Goal: Information Seeking & Learning: Learn about a topic

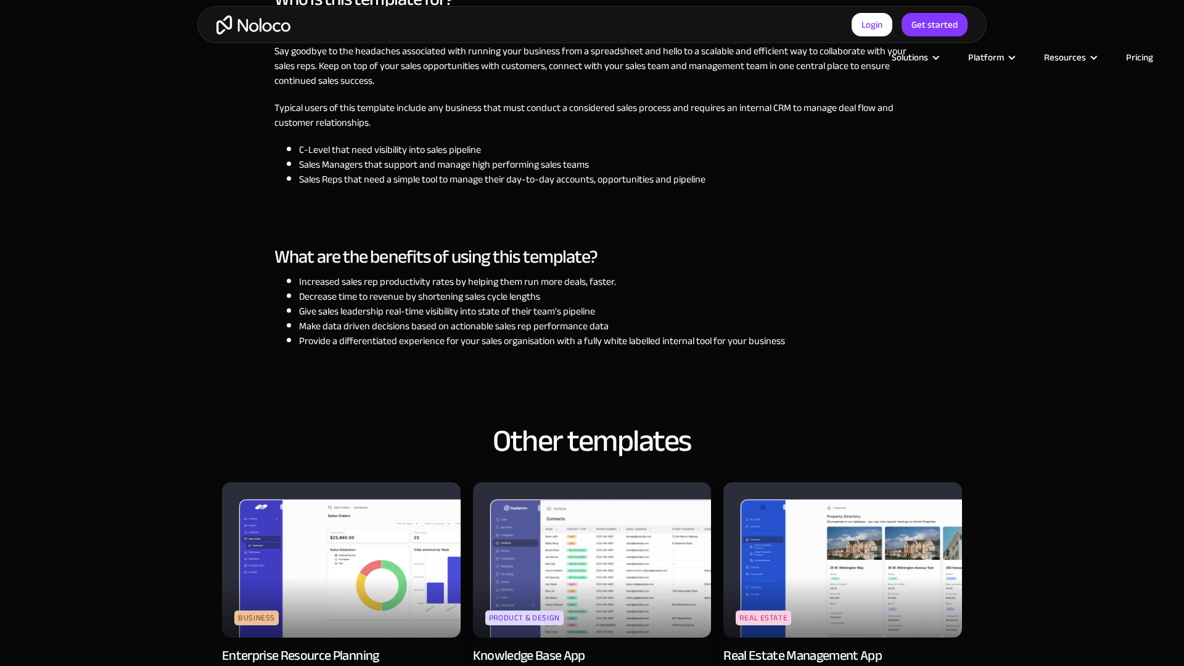
scroll to position [1703, 0]
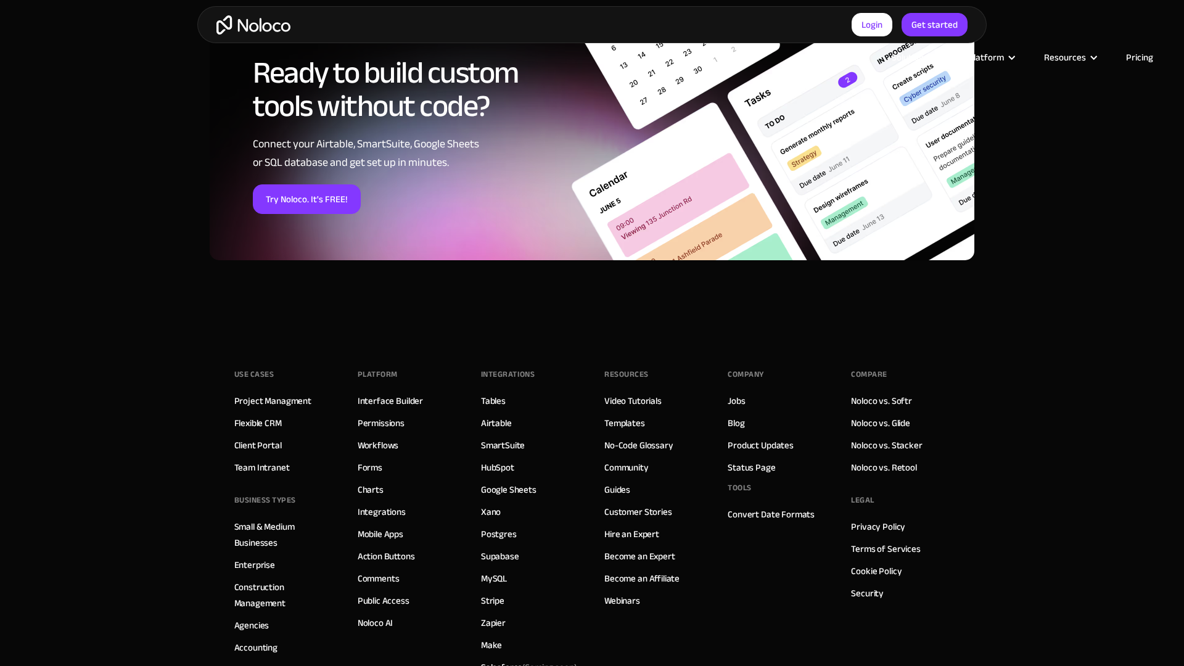
scroll to position [1765, 0]
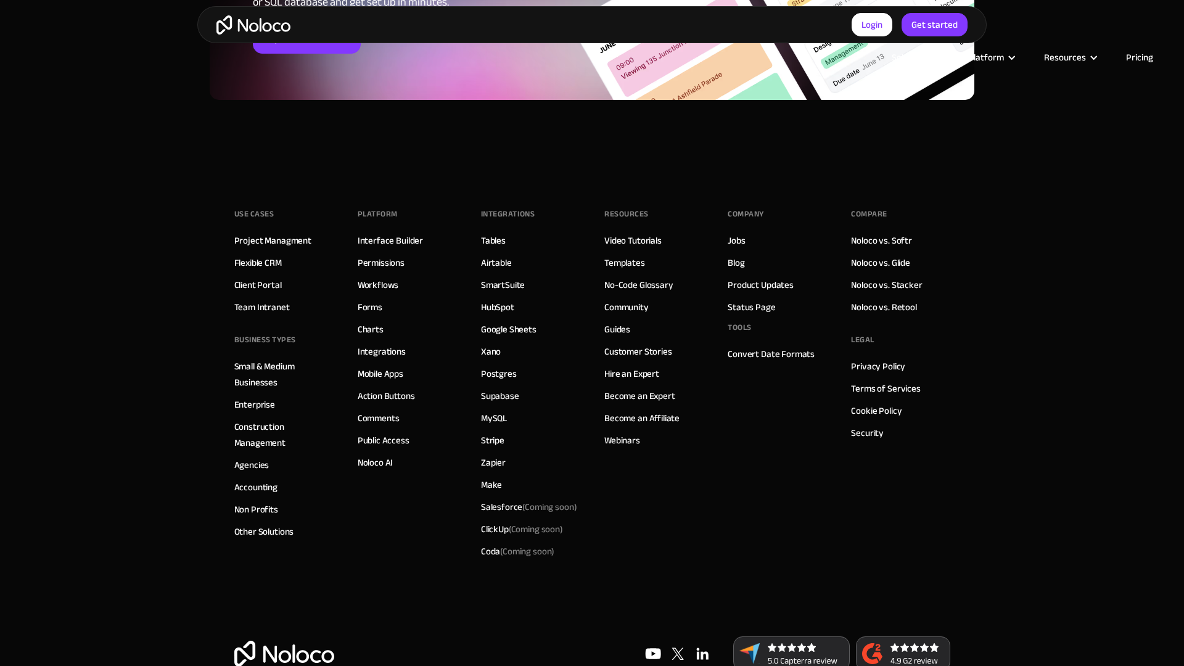
scroll to position [1706, 0]
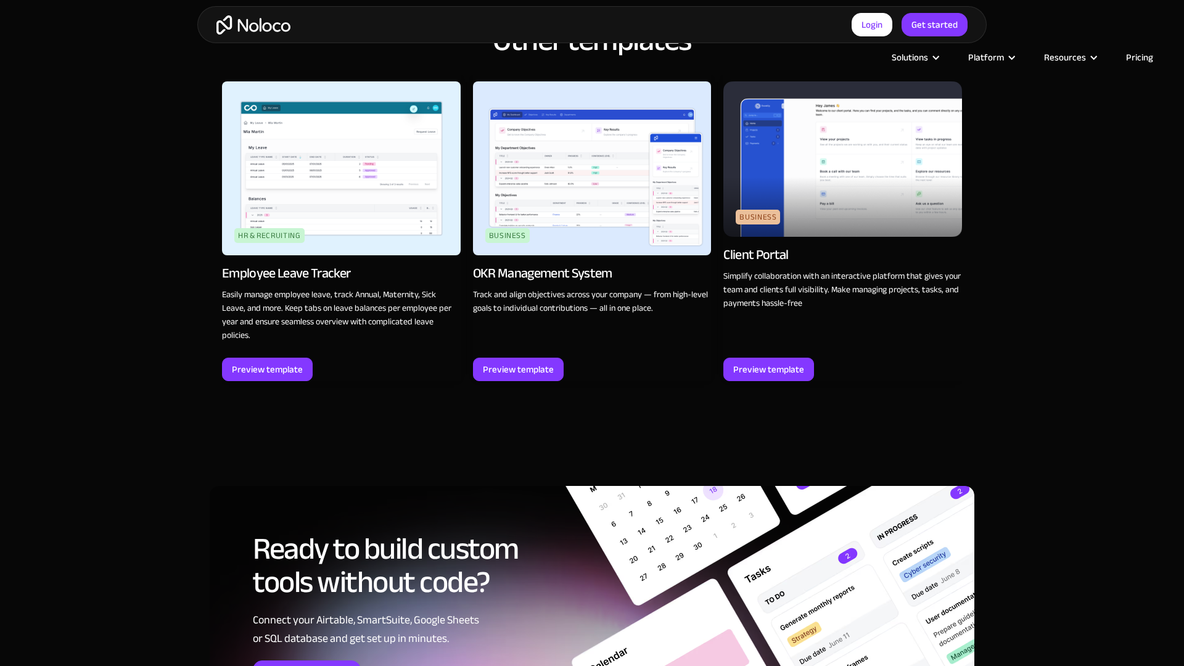
scroll to position [1706, 0]
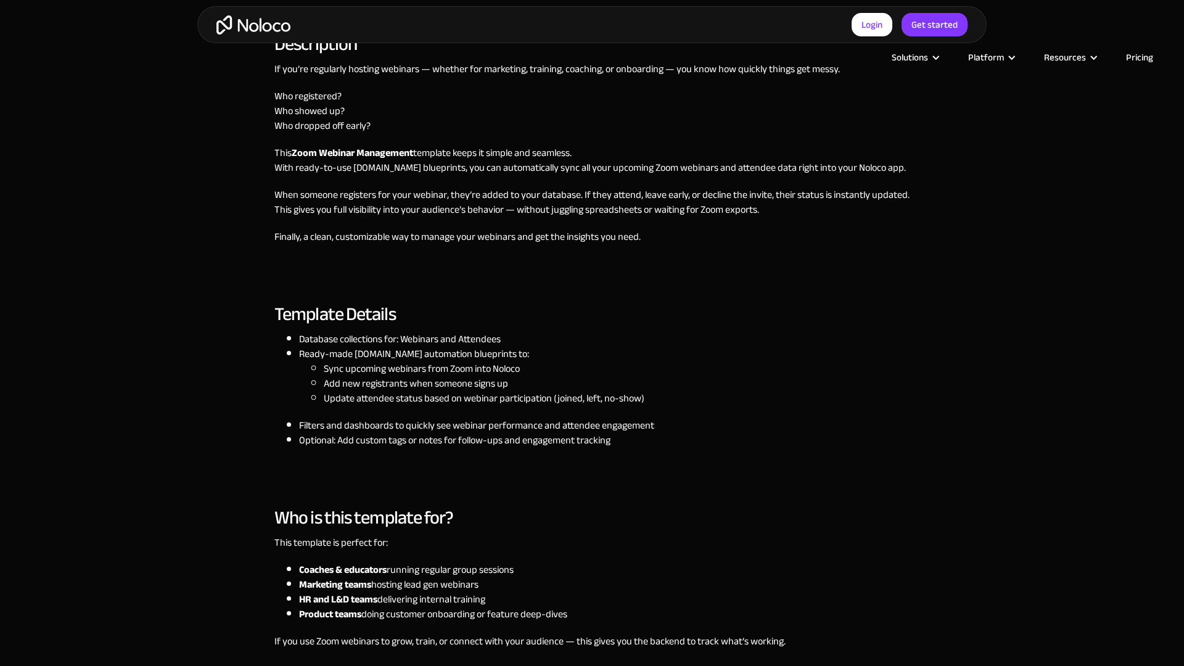
scroll to position [1115, 0]
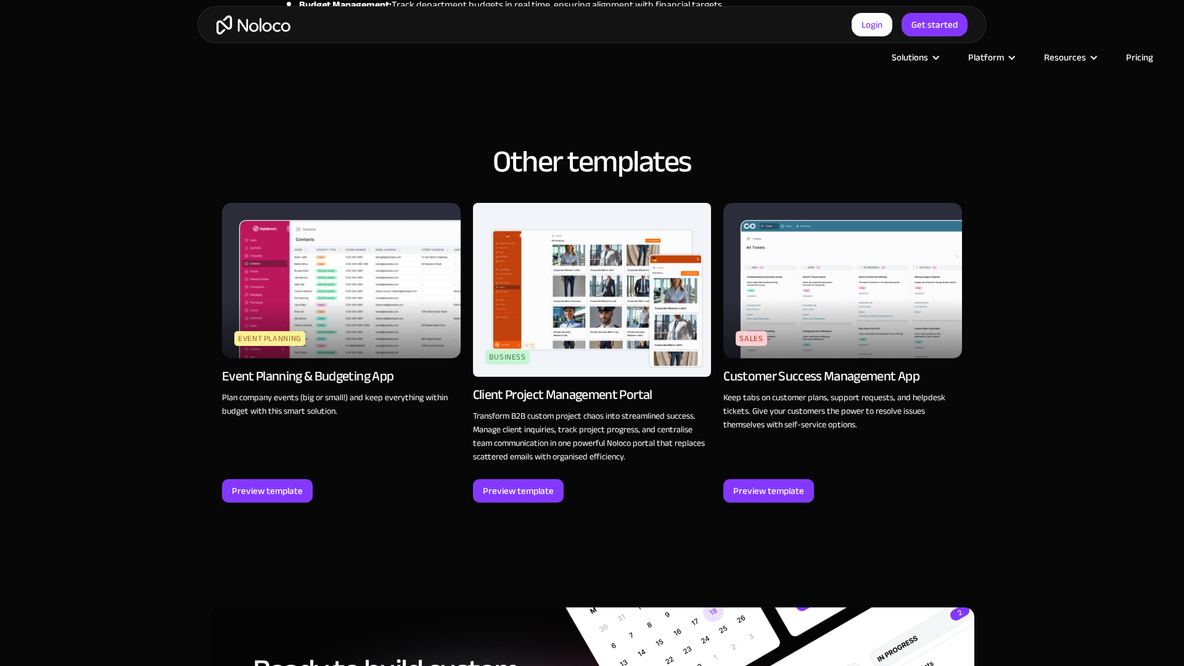
scroll to position [1706, 0]
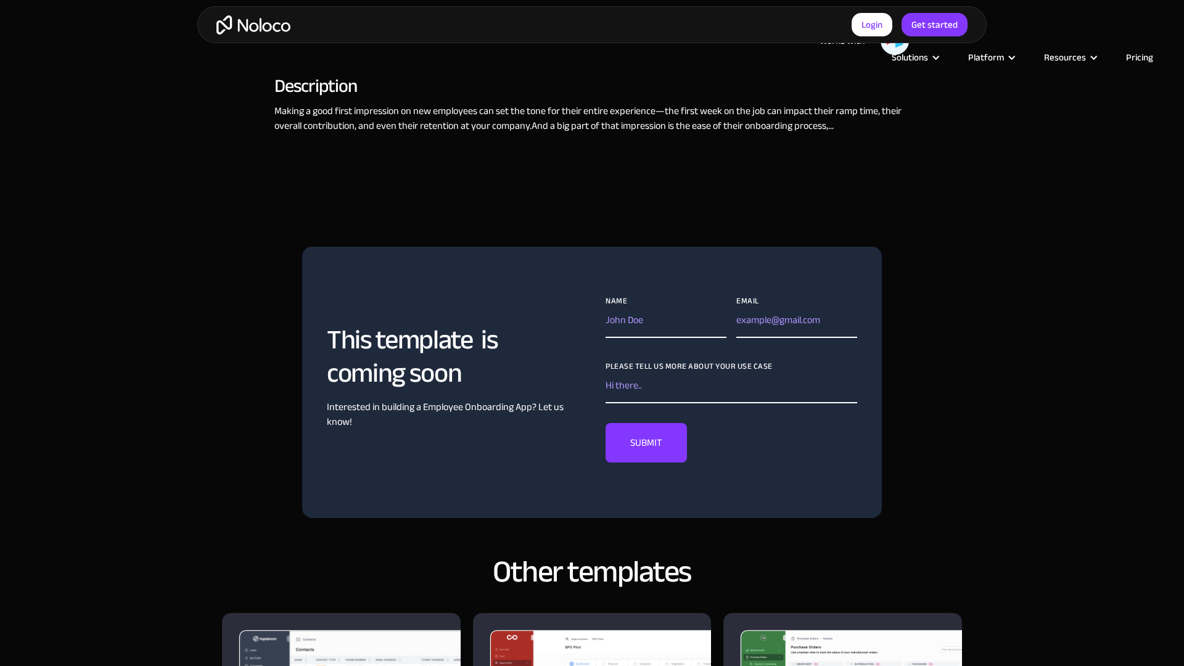
scroll to position [1112, 0]
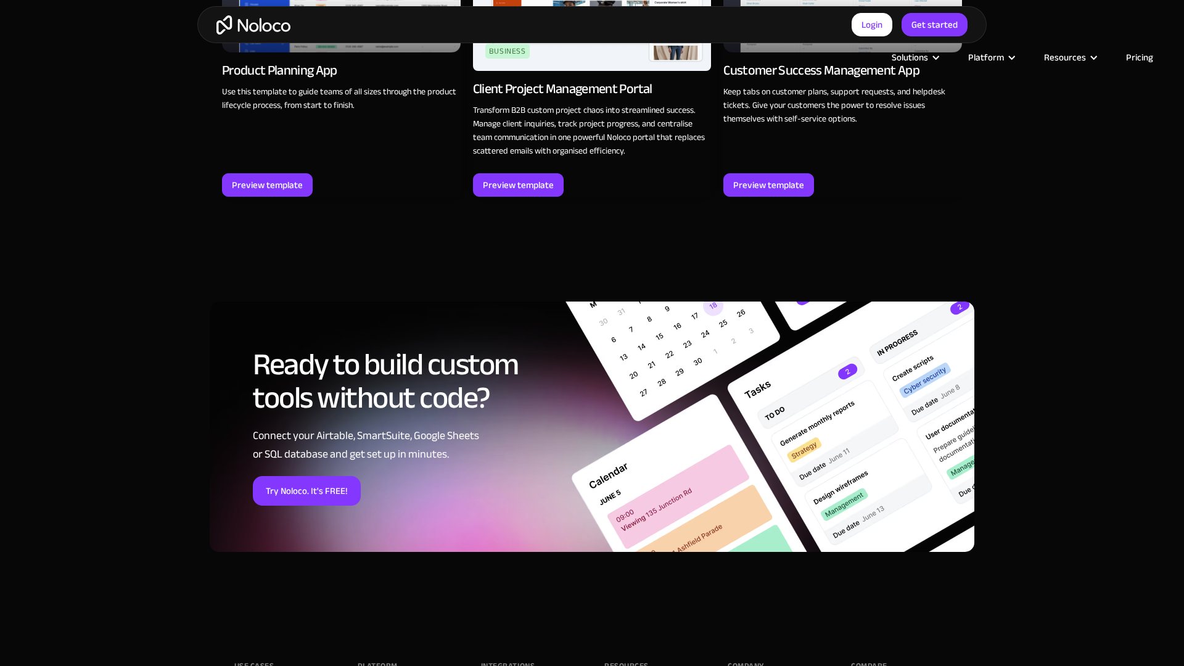
scroll to position [2170, 0]
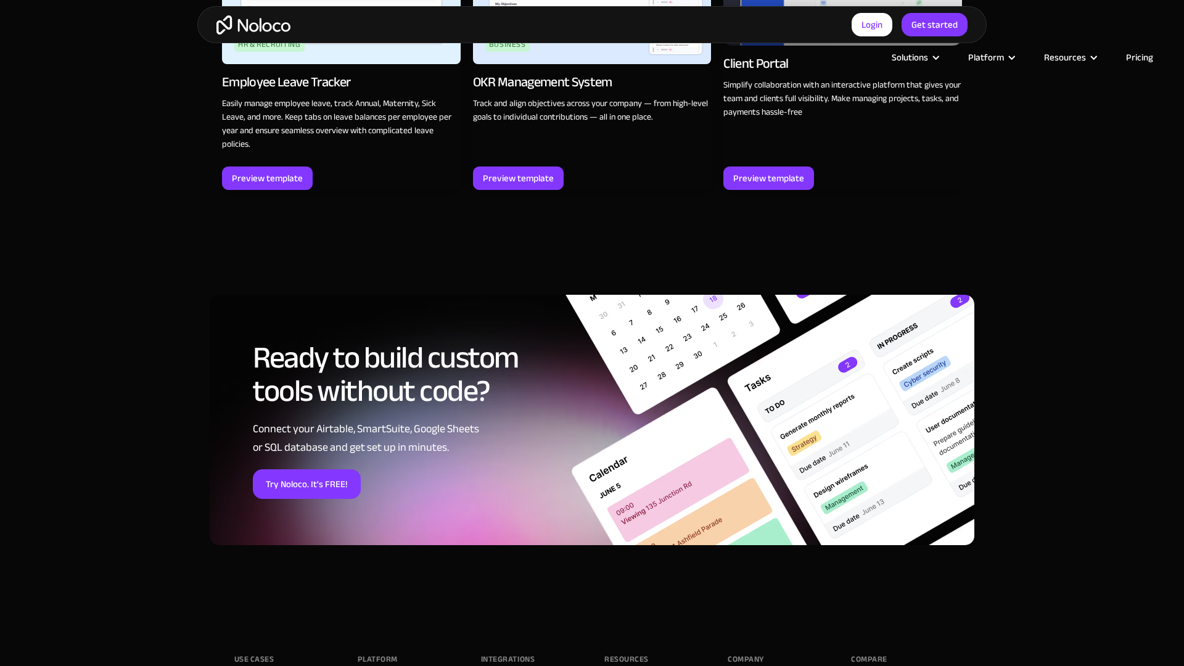
scroll to position [2171, 0]
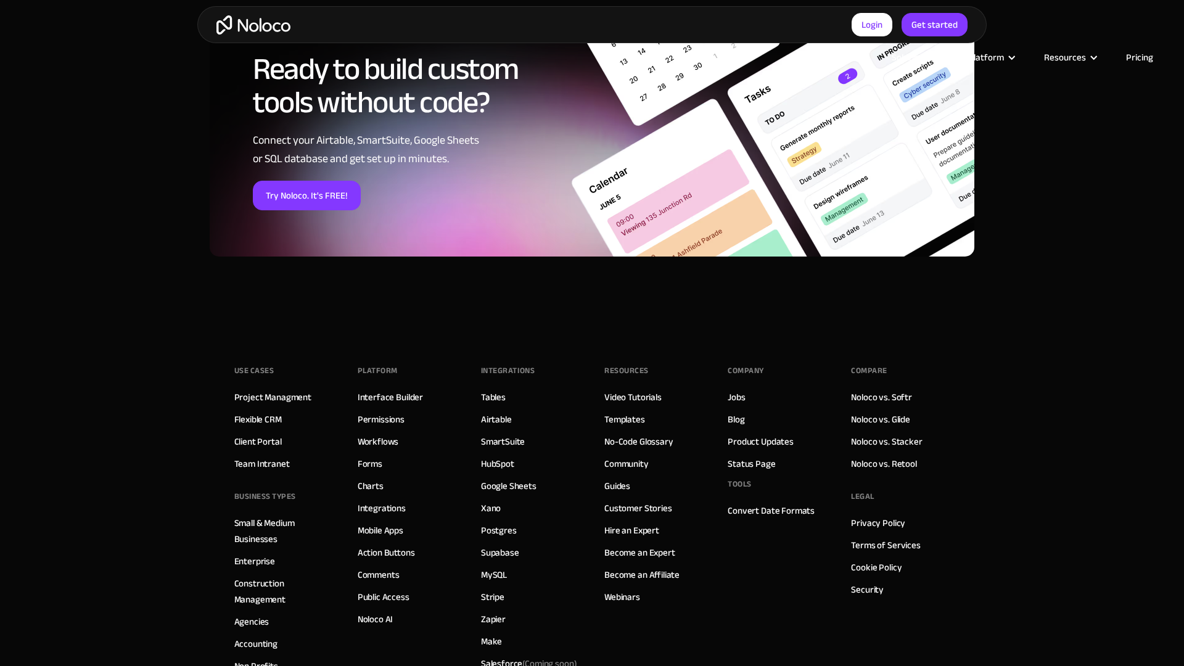
scroll to position [1843, 0]
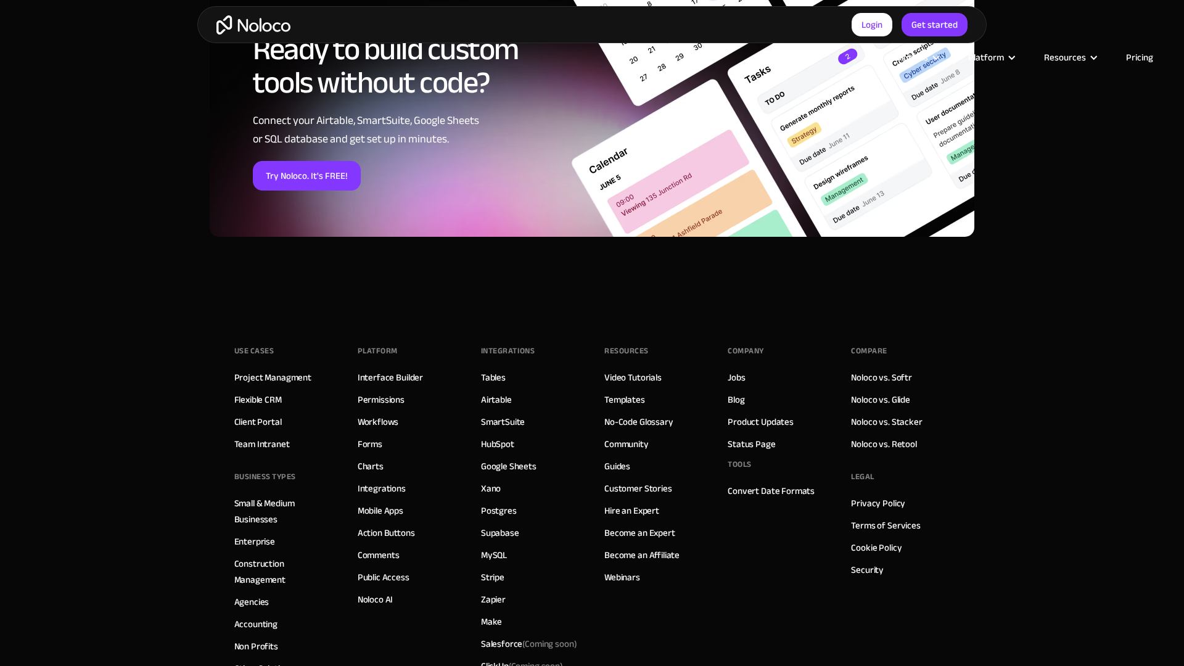
scroll to position [1867, 0]
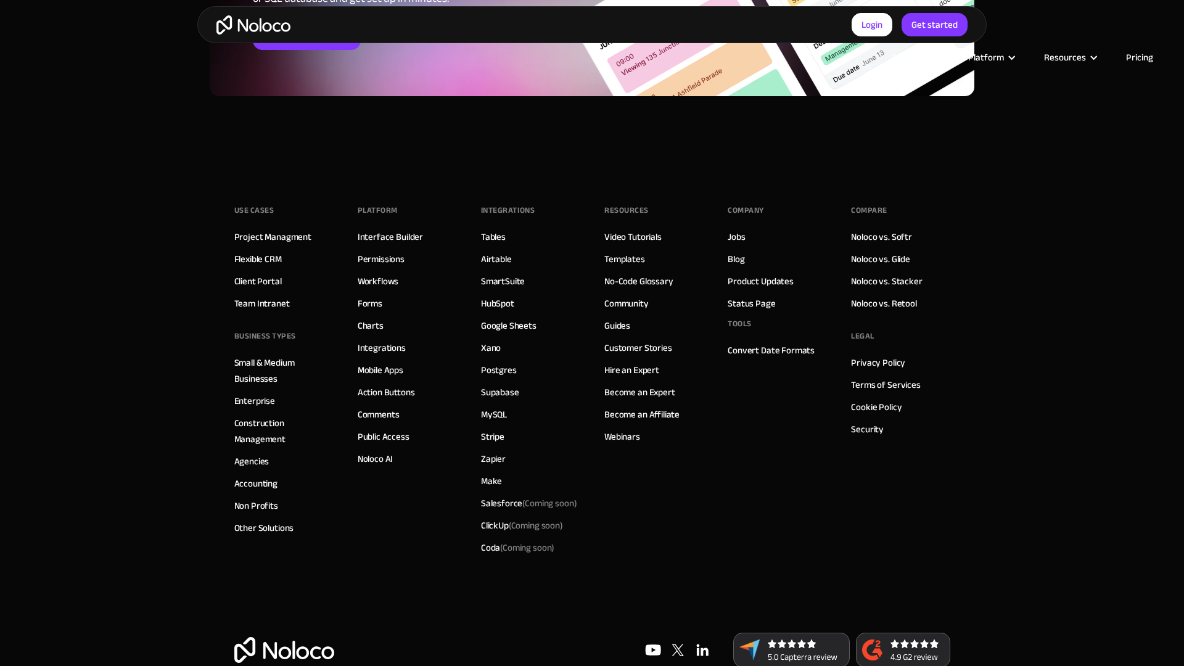
scroll to position [1728, 0]
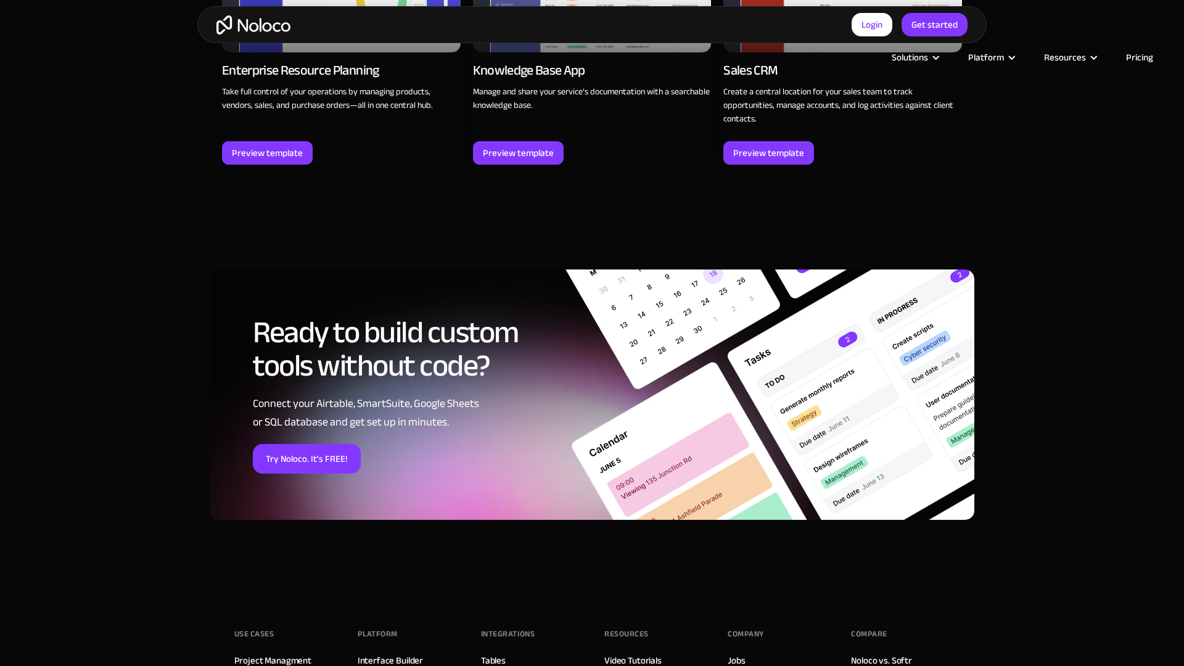
scroll to position [2161, 0]
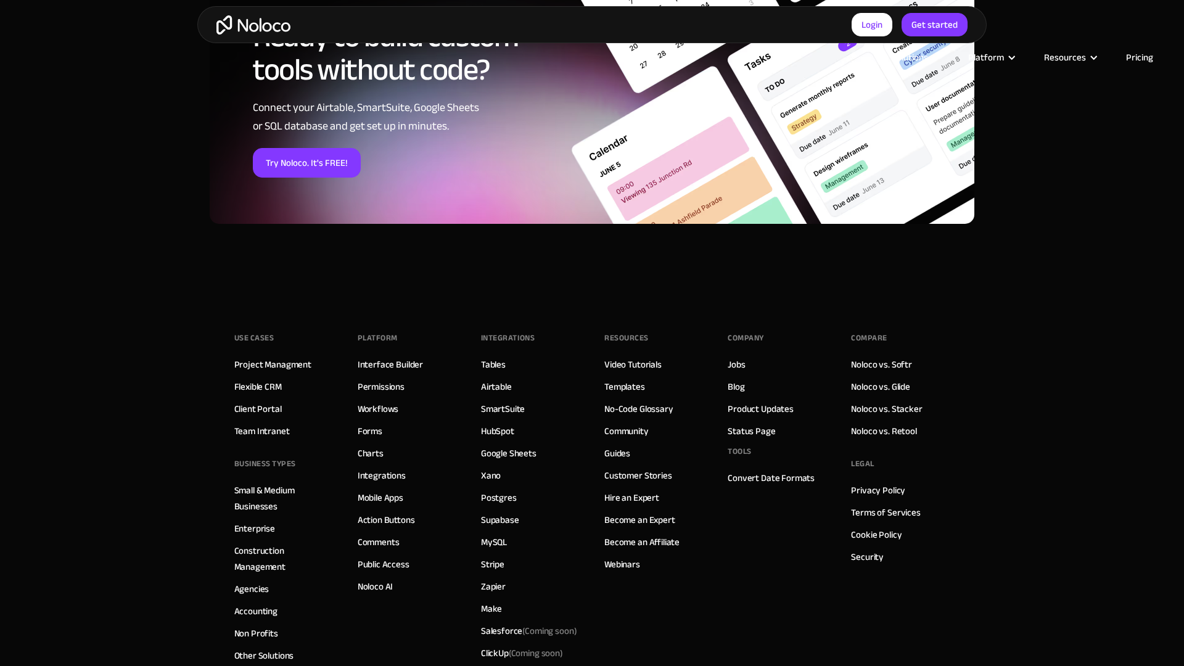
scroll to position [1856, 0]
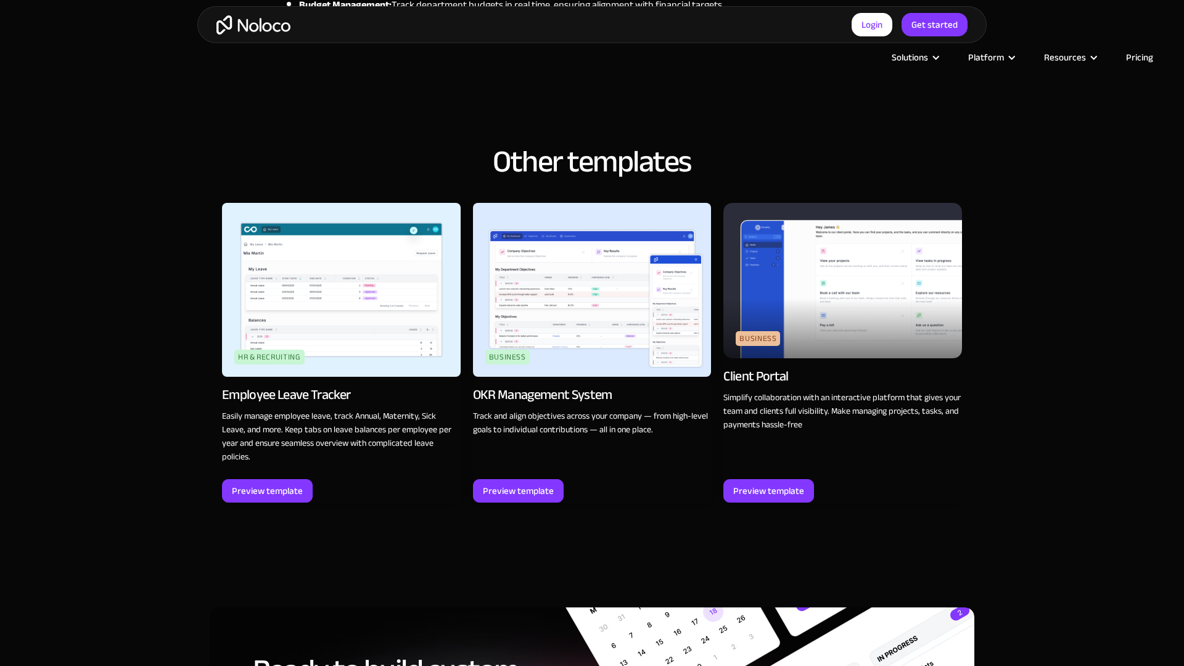
scroll to position [1706, 0]
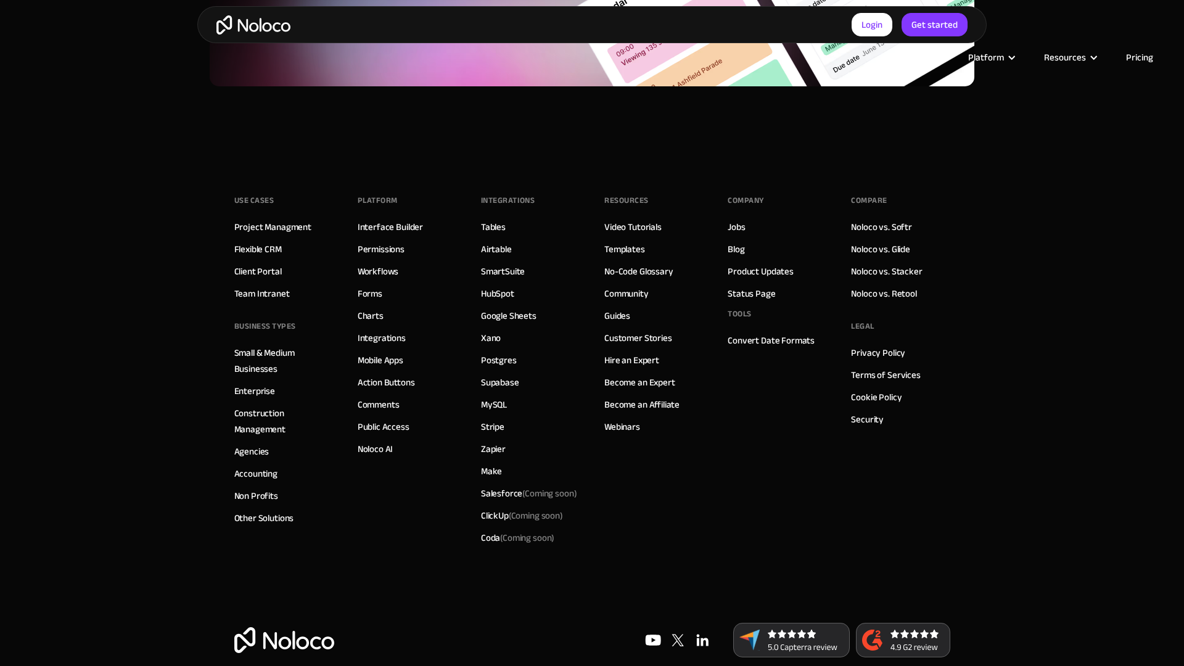
scroll to position [1683, 0]
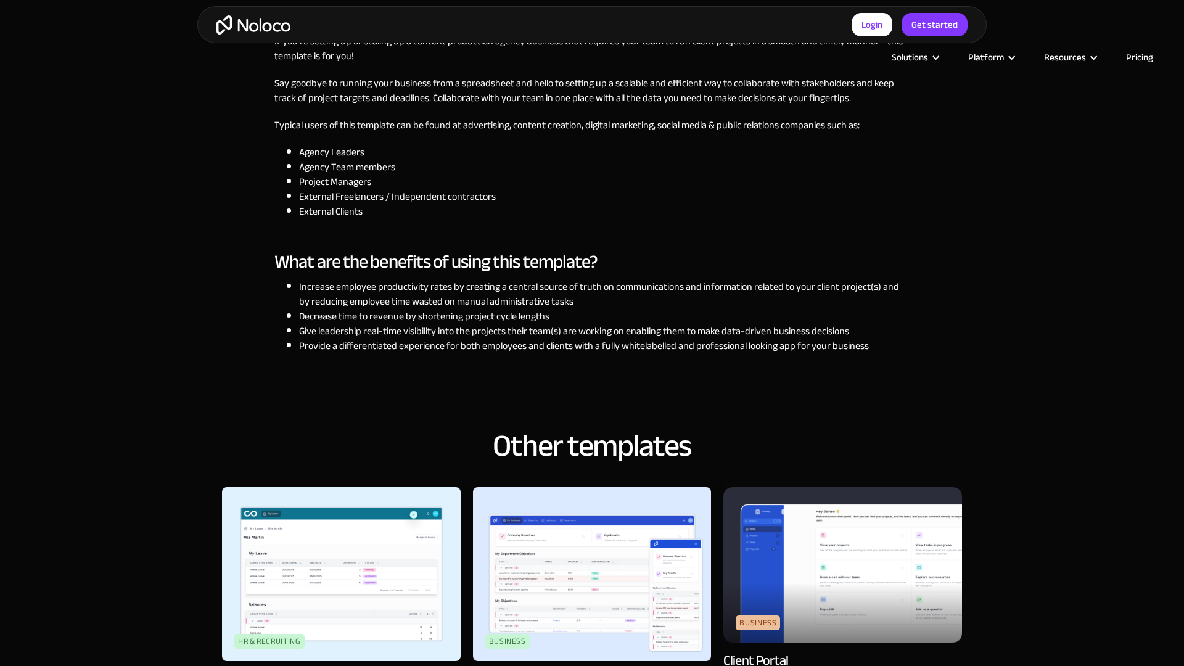
scroll to position [1706, 0]
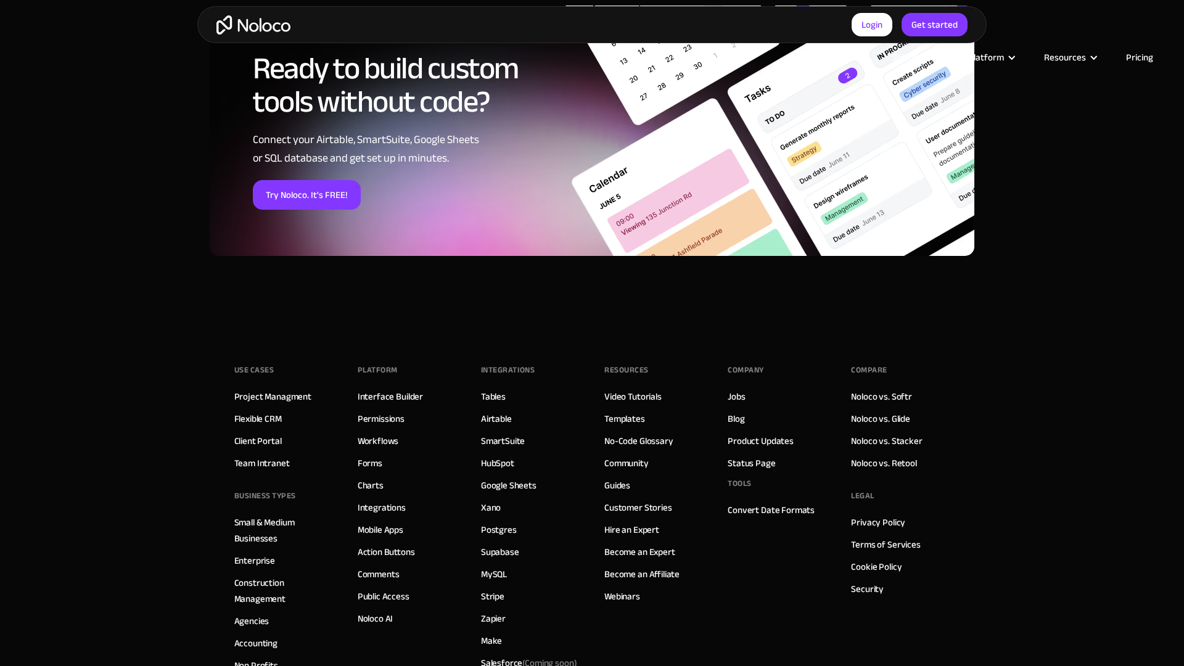
scroll to position [1875, 0]
